Goal: Transaction & Acquisition: Purchase product/service

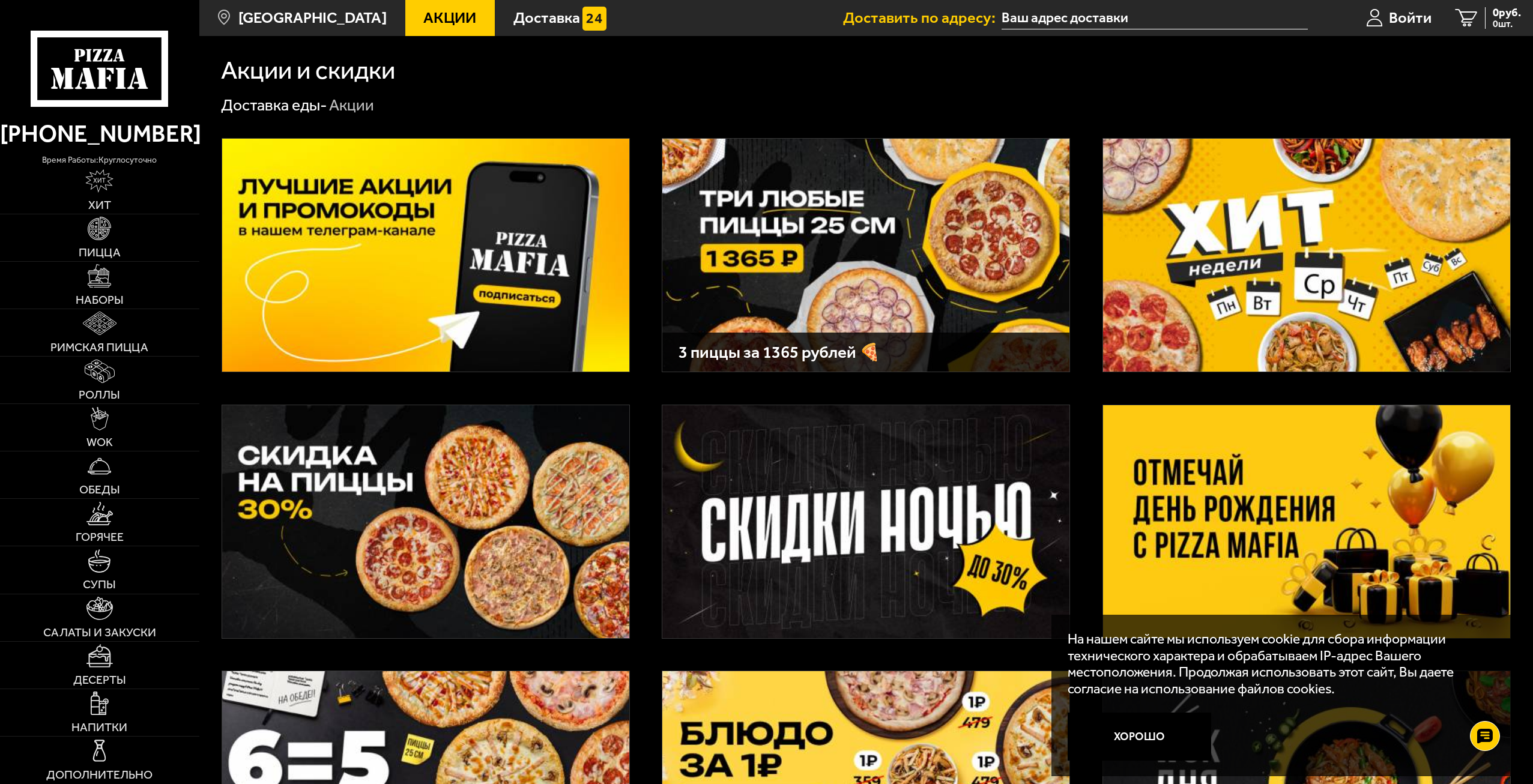
click at [1272, 510] on img at bounding box center [1307, 521] width 407 height 233
